Goal: Communication & Community: Answer question/provide support

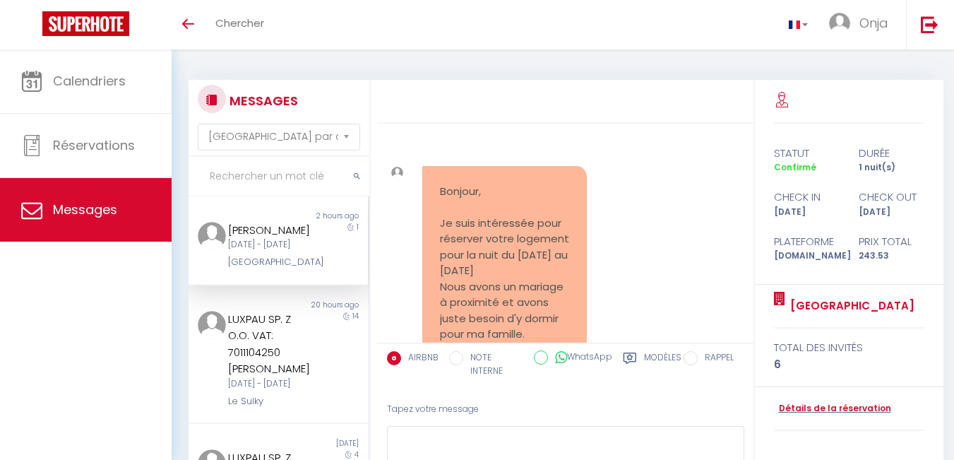
select select "message"
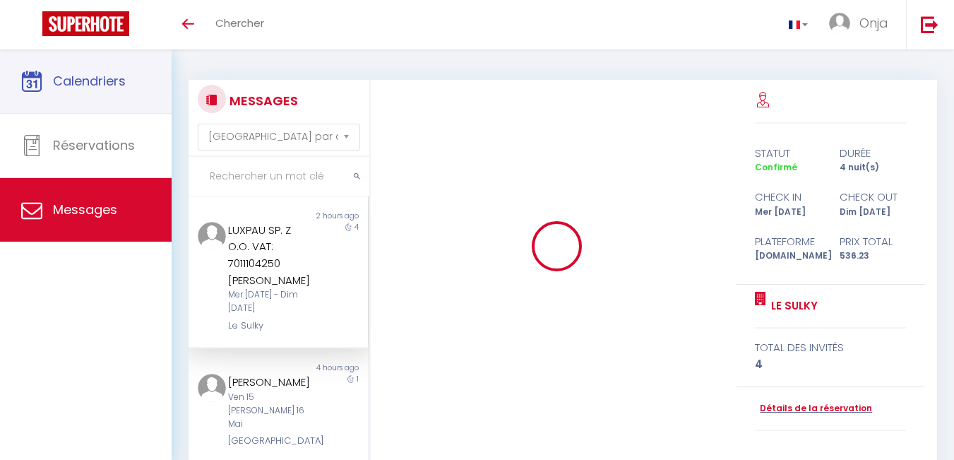
select select "message"
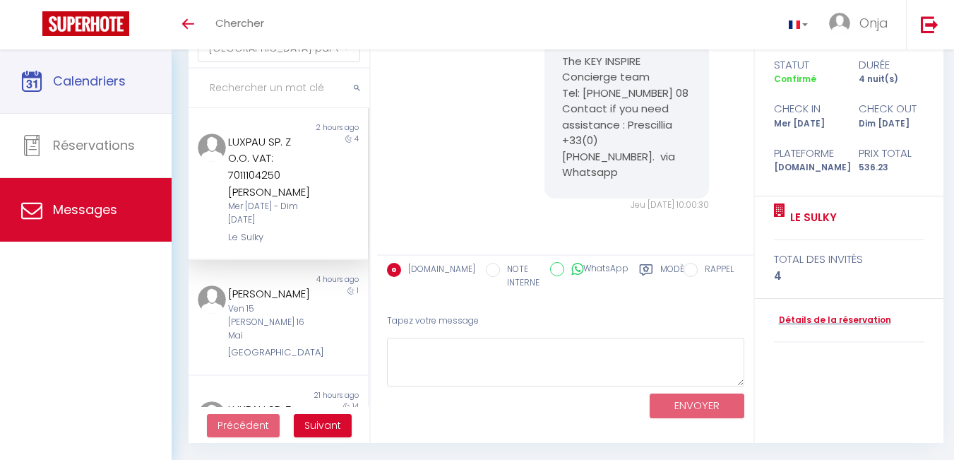
scroll to position [88, 0]
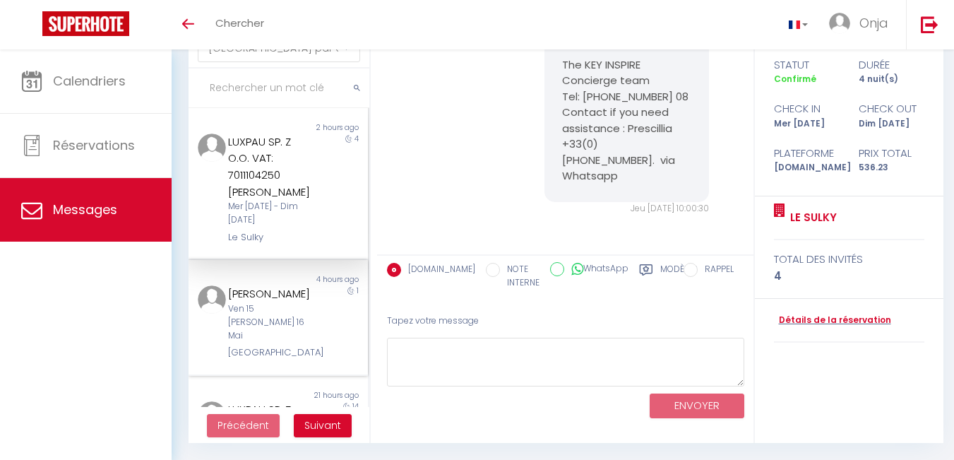
click at [294, 325] on div "Ven 15 Mai - Sam 16 Mai" at bounding box center [271, 322] width 86 height 40
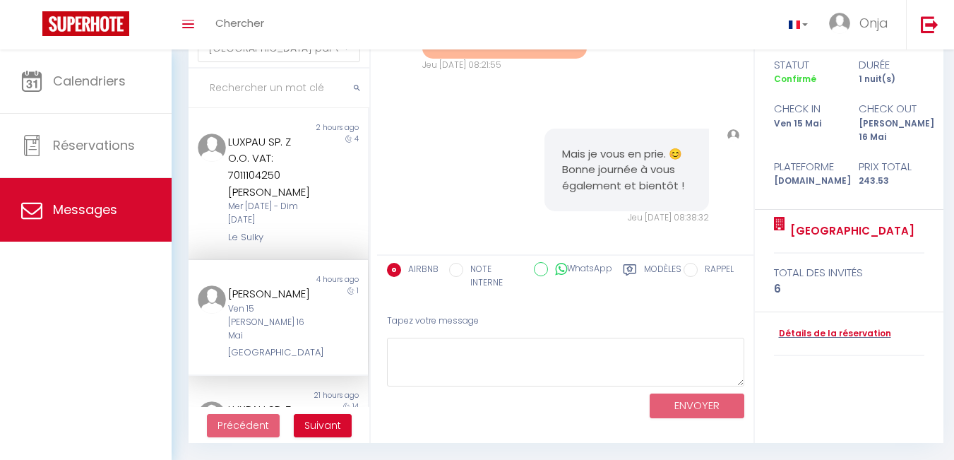
scroll to position [3400, 0]
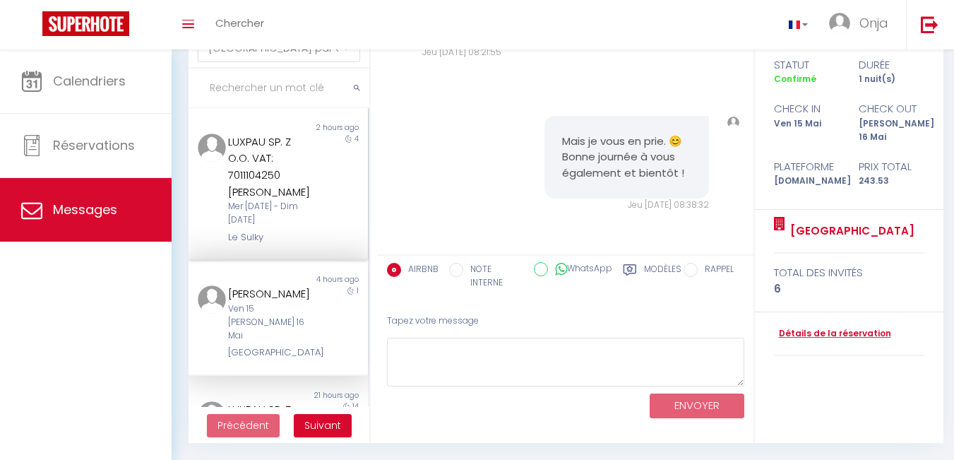
click at [241, 191] on div "LUXPAU SP. Z O.O. VAT: 7011104250 [PERSON_NAME]" at bounding box center [271, 167] width 86 height 66
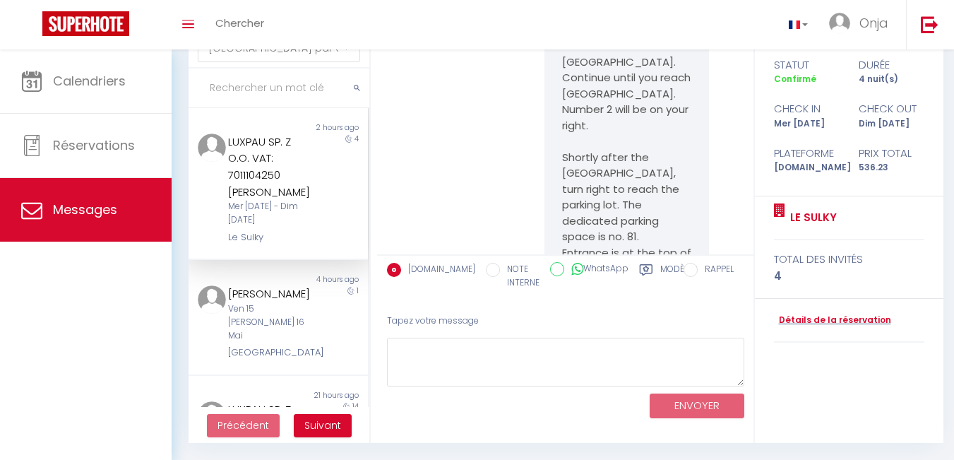
scroll to position [5681, 0]
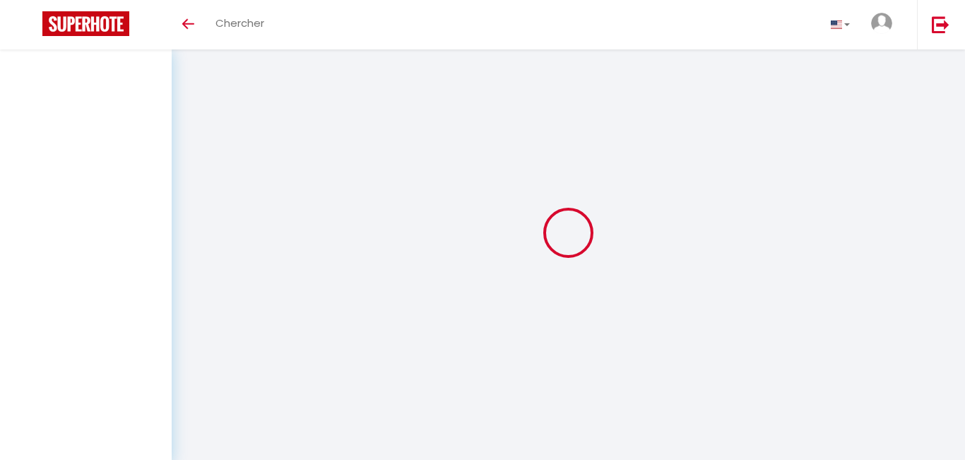
select select "message"
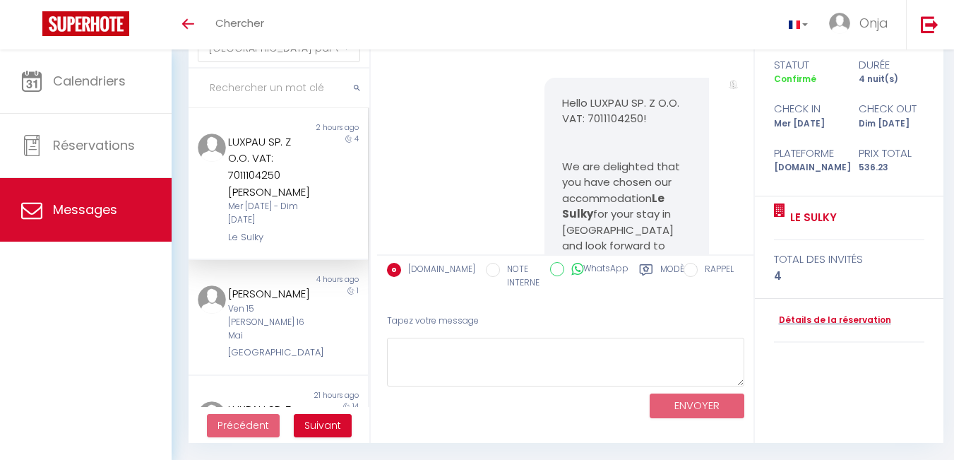
scroll to position [7730, 0]
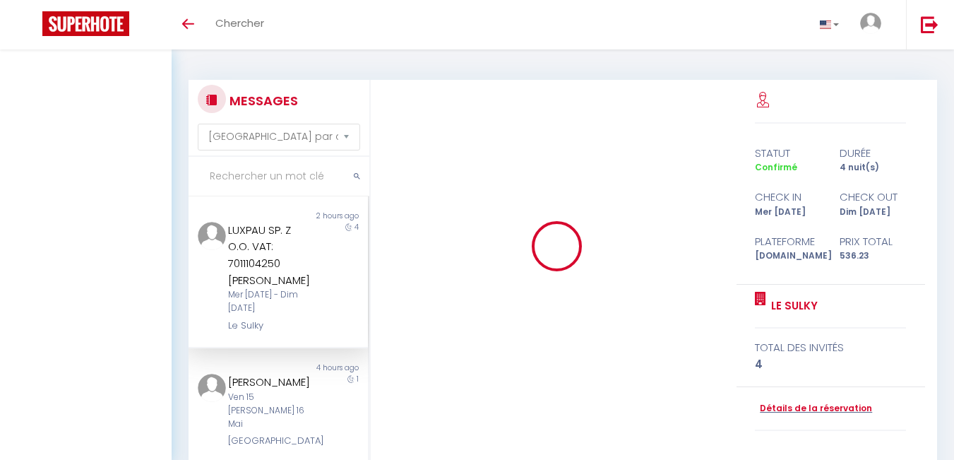
select select "message"
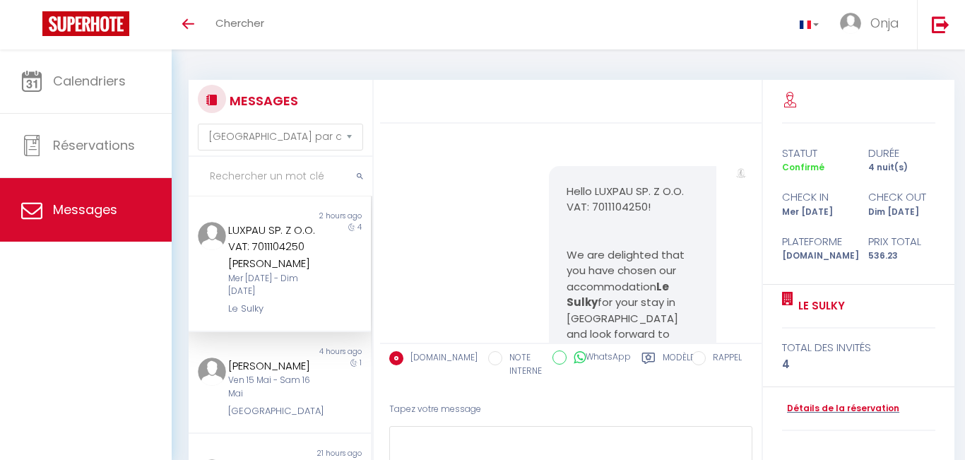
select select "message"
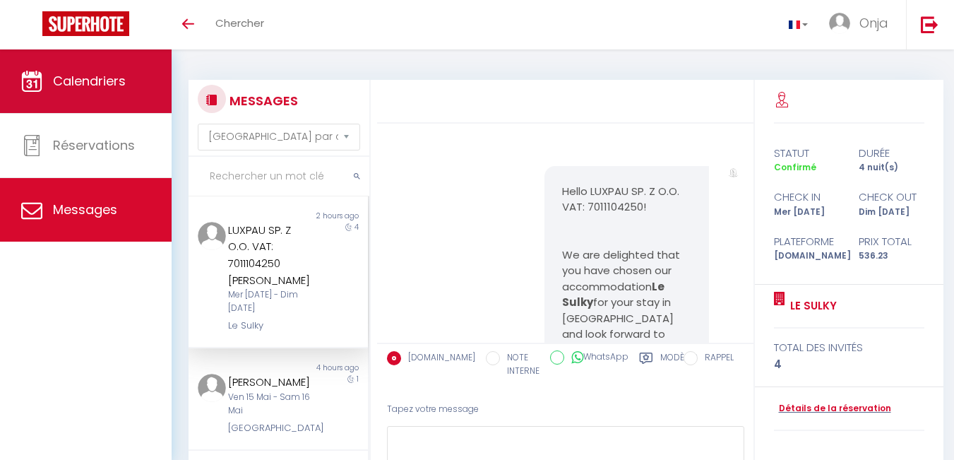
scroll to position [7730, 0]
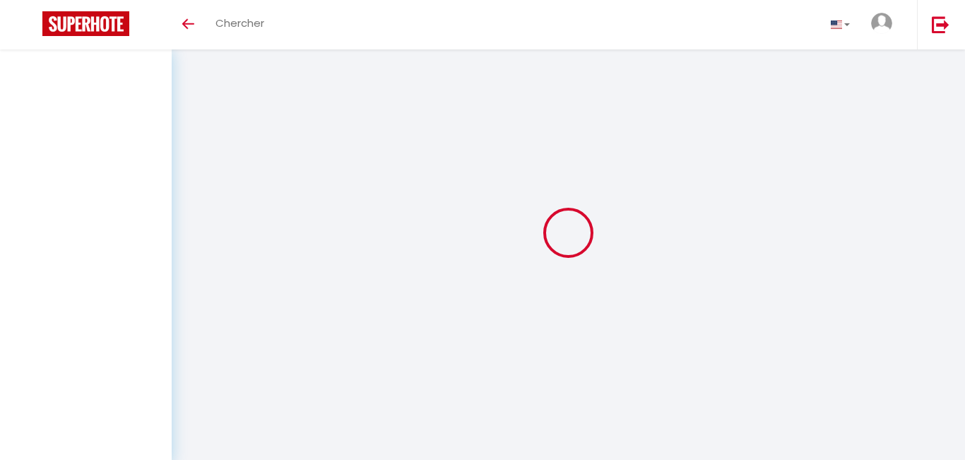
select select "message"
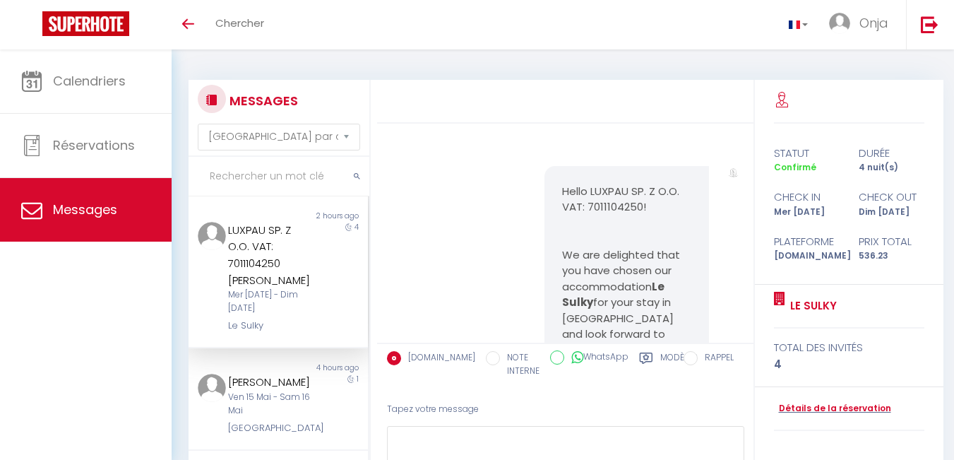
scroll to position [7730, 0]
select select "message"
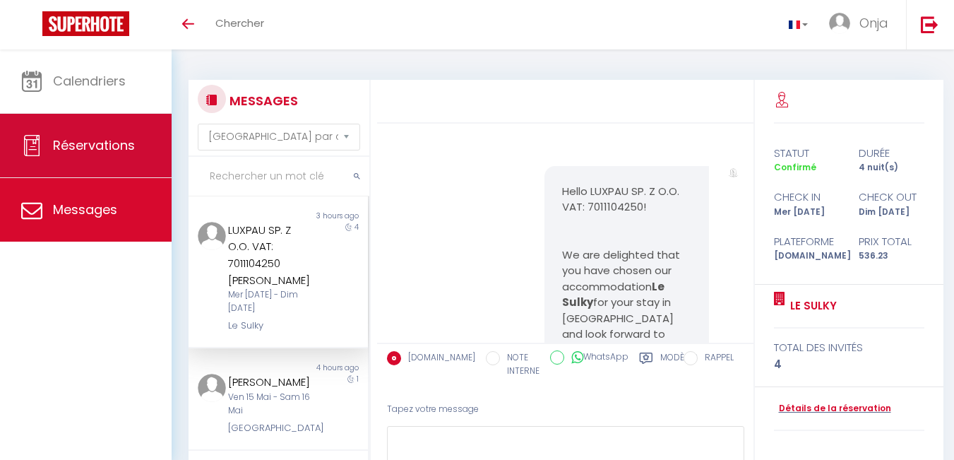
scroll to position [7730, 0]
